Goal: Find specific page/section: Find specific page/section

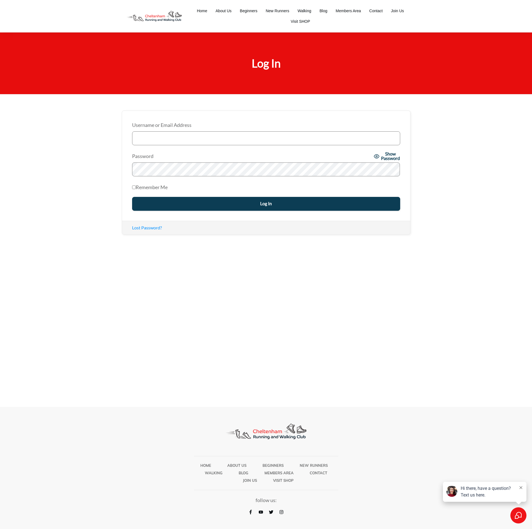
type input "conor@stsfitness.com"
click at [264, 202] on input "Log In" at bounding box center [266, 204] width 268 height 14
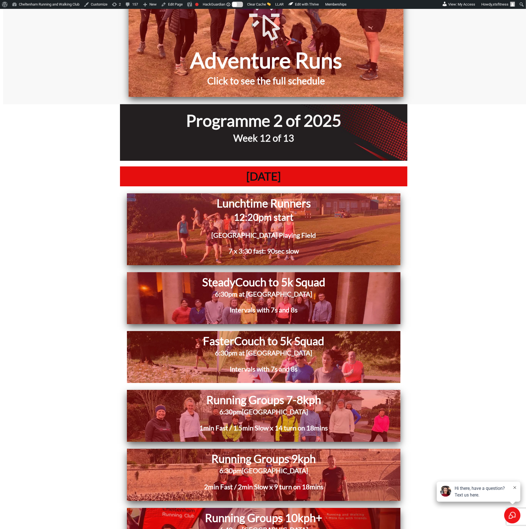
scroll to position [624, 0]
